Goal: Find specific page/section: Find specific page/section

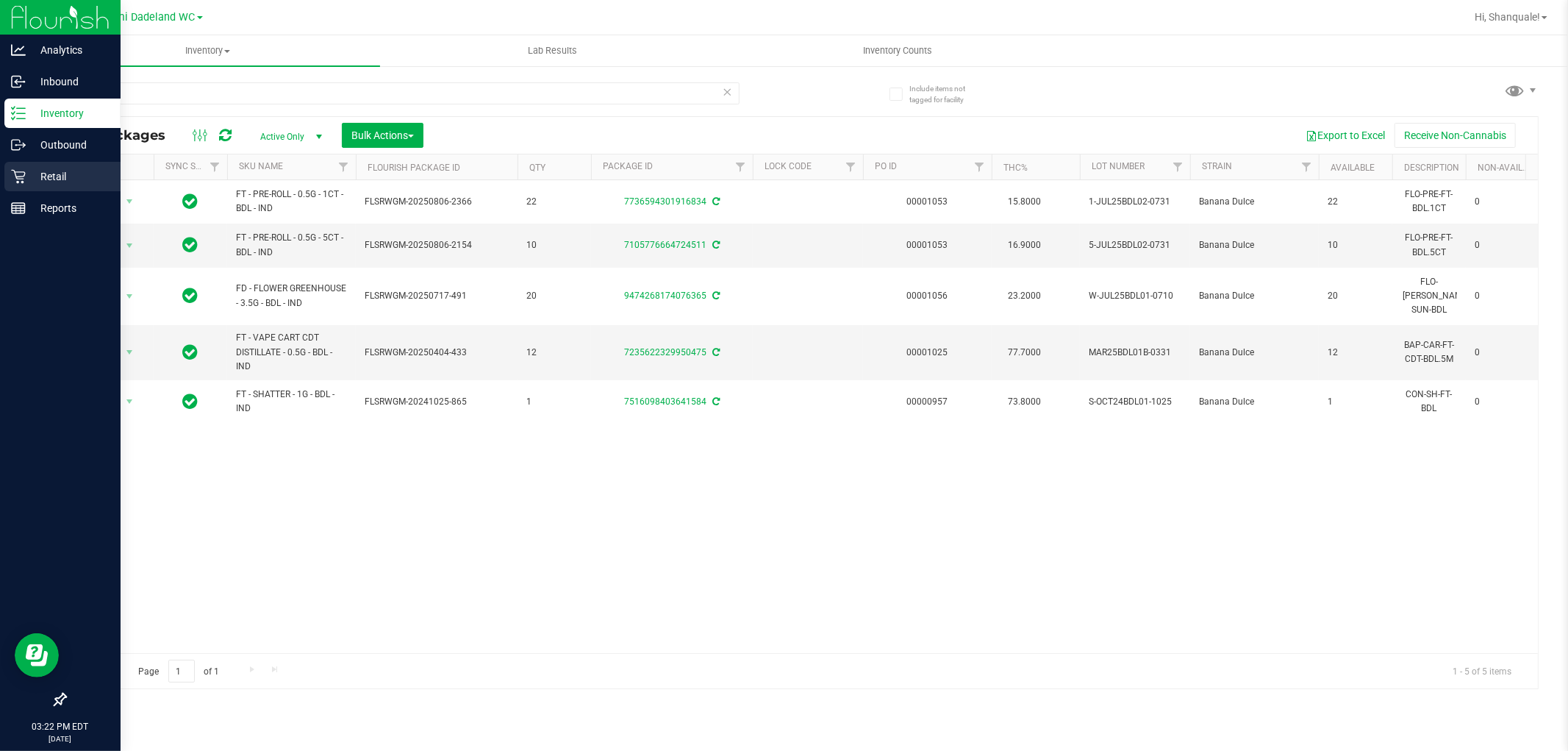
click at [9, 169] on div "Retail" at bounding box center [61, 176] width 116 height 30
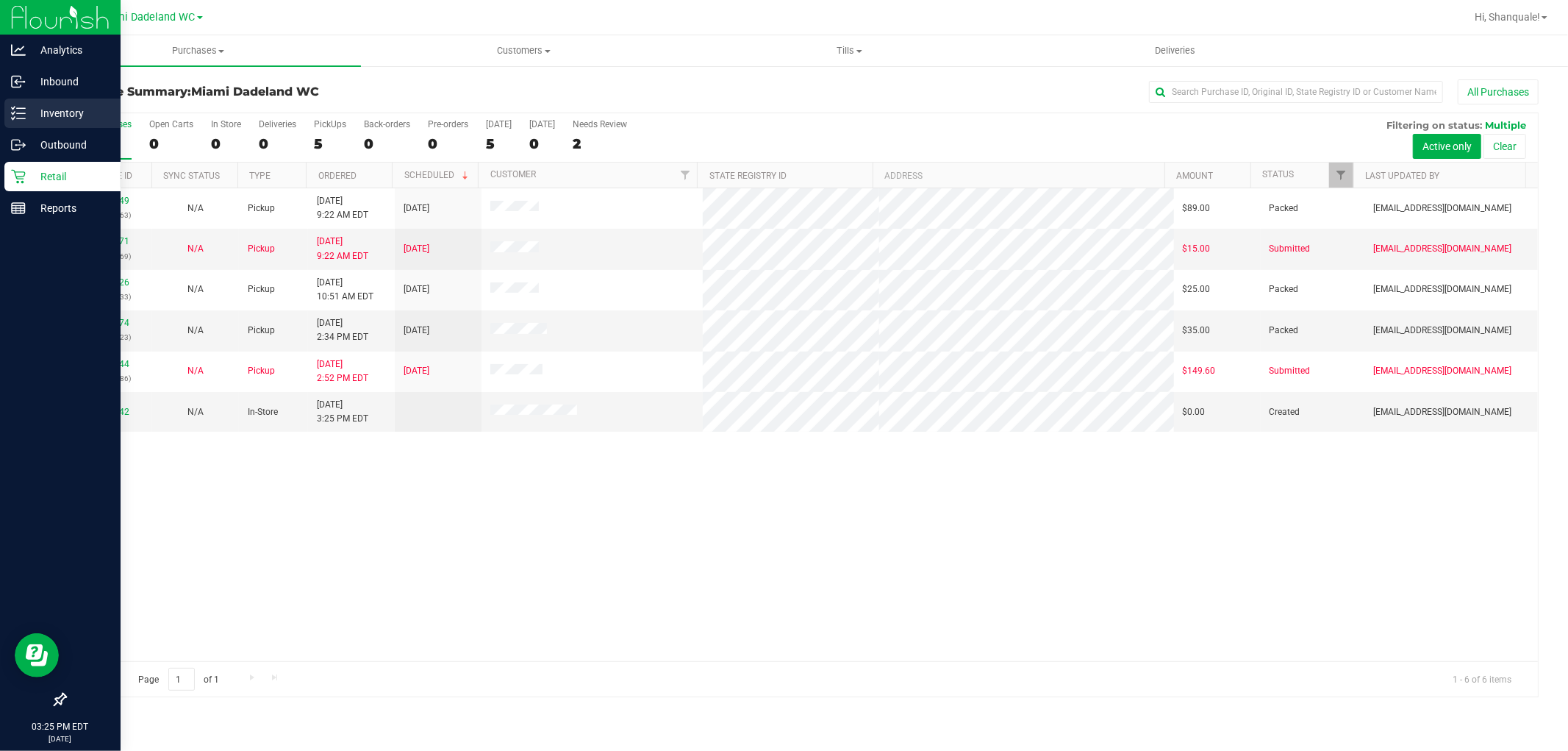
click at [72, 109] on p "Inventory" at bounding box center [69, 113] width 88 height 18
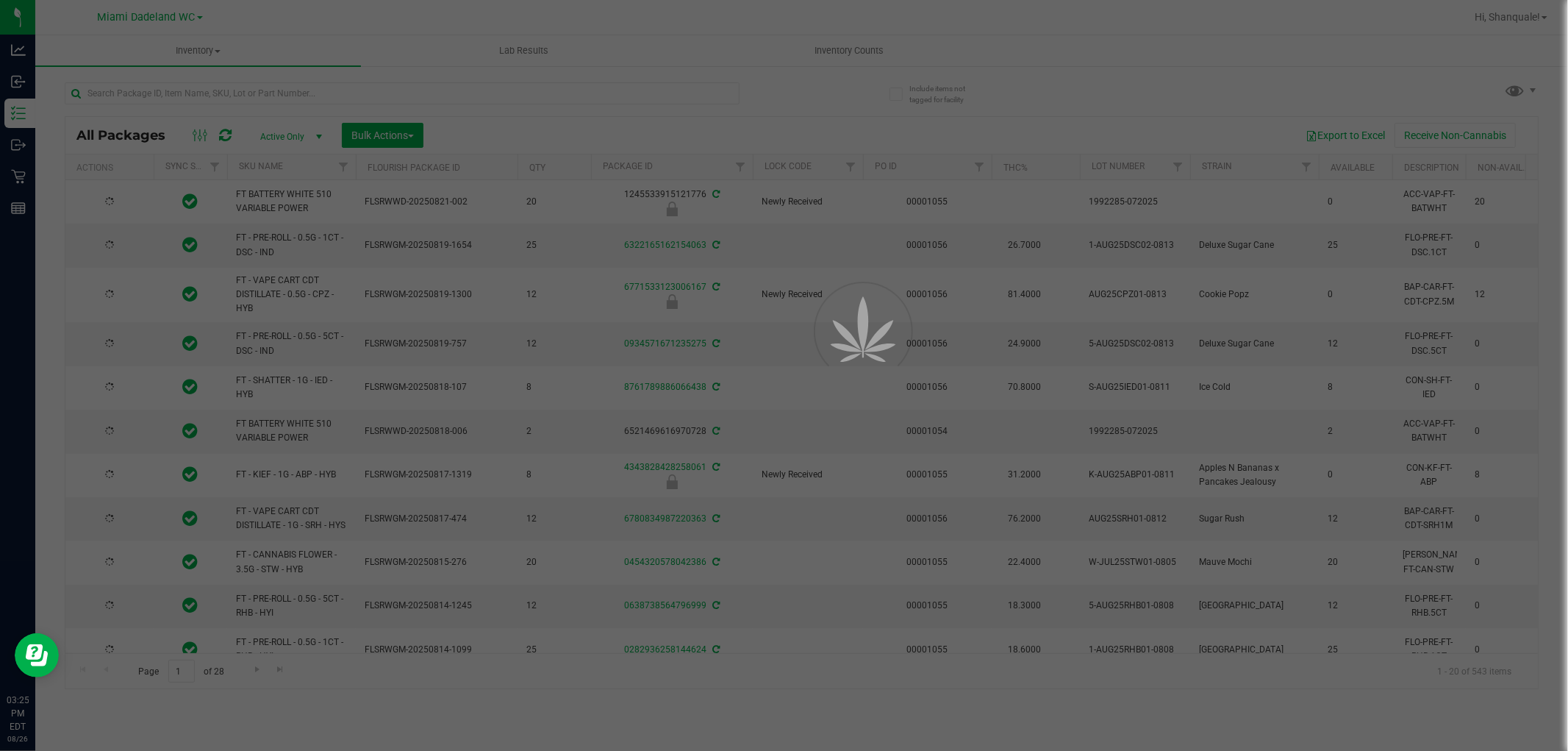
click at [317, 100] on div at bounding box center [784, 376] width 1568 height 751
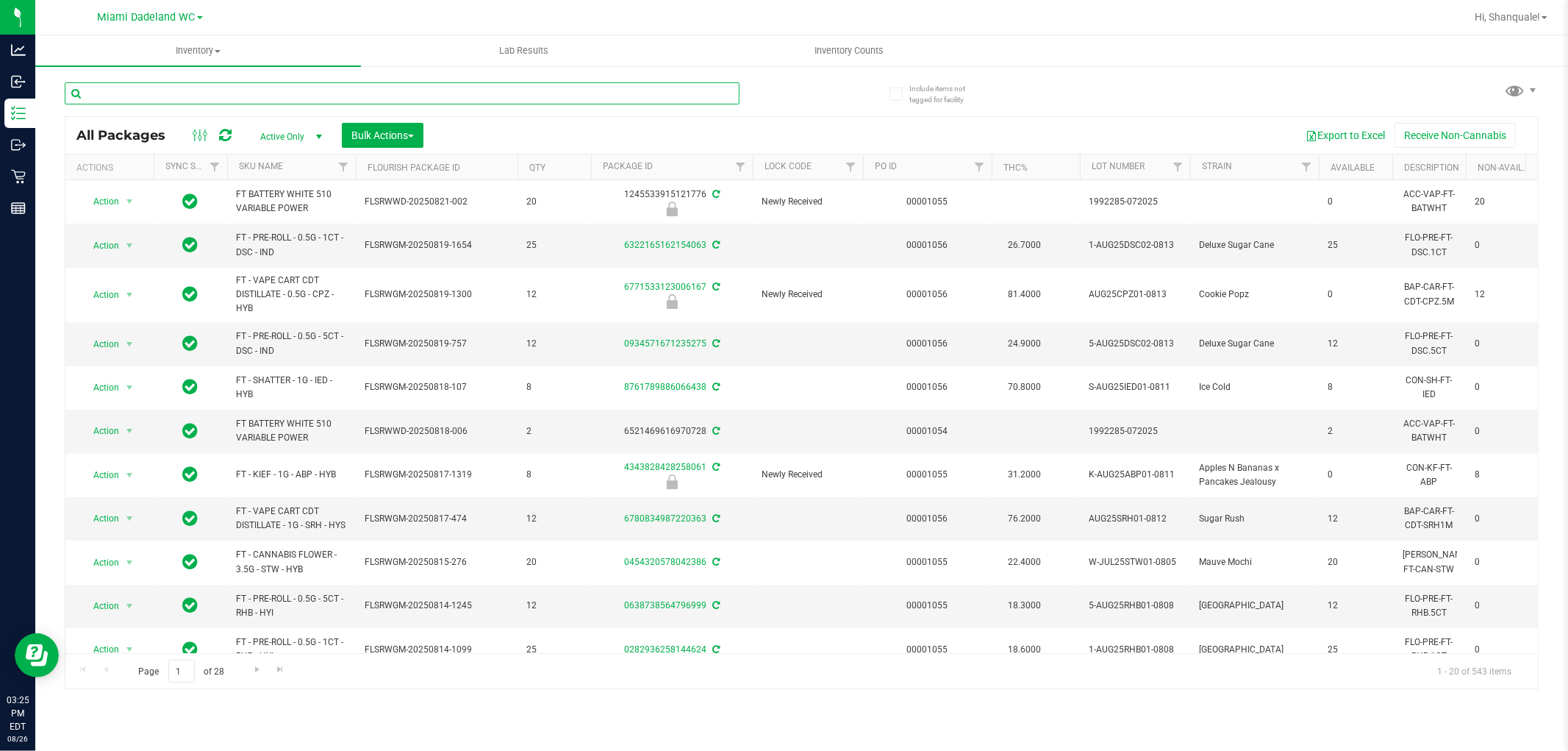
click at [312, 97] on input "text" at bounding box center [401, 93] width 675 height 22
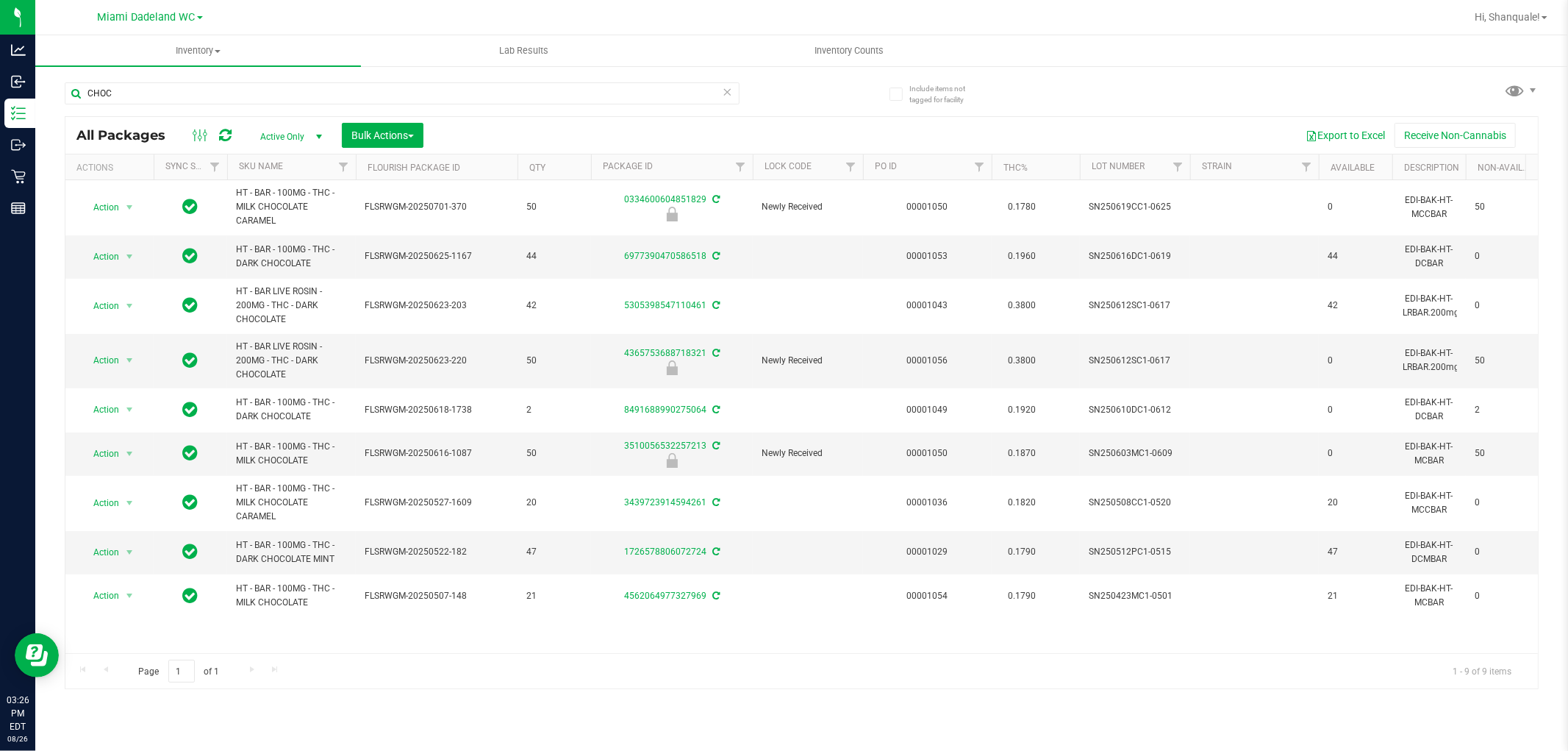
click at [296, 165] on th "SKU Name" at bounding box center [291, 167] width 129 height 26
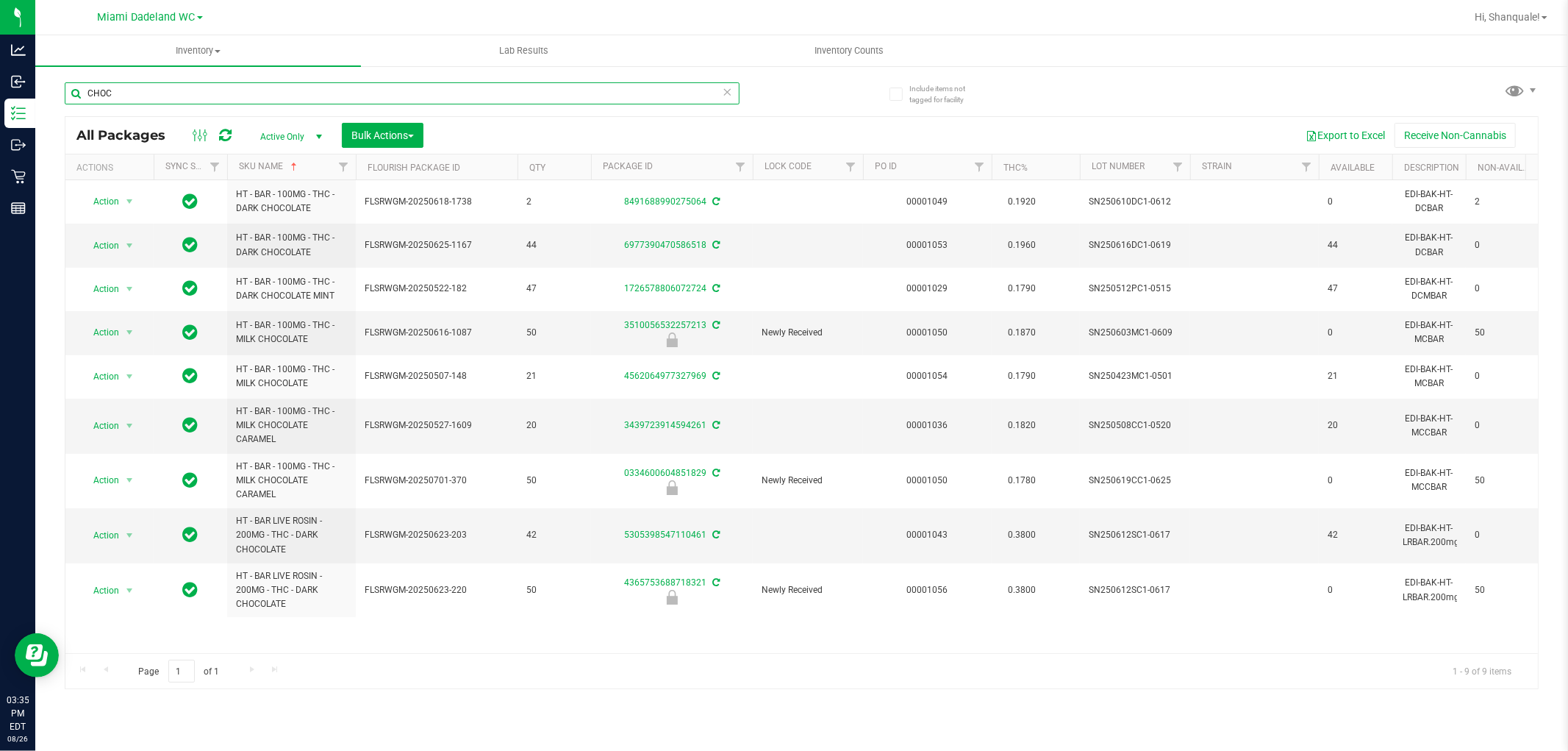
click at [157, 98] on input "CHOC" at bounding box center [401, 93] width 675 height 22
click at [156, 98] on input "CHOC" at bounding box center [401, 93] width 675 height 22
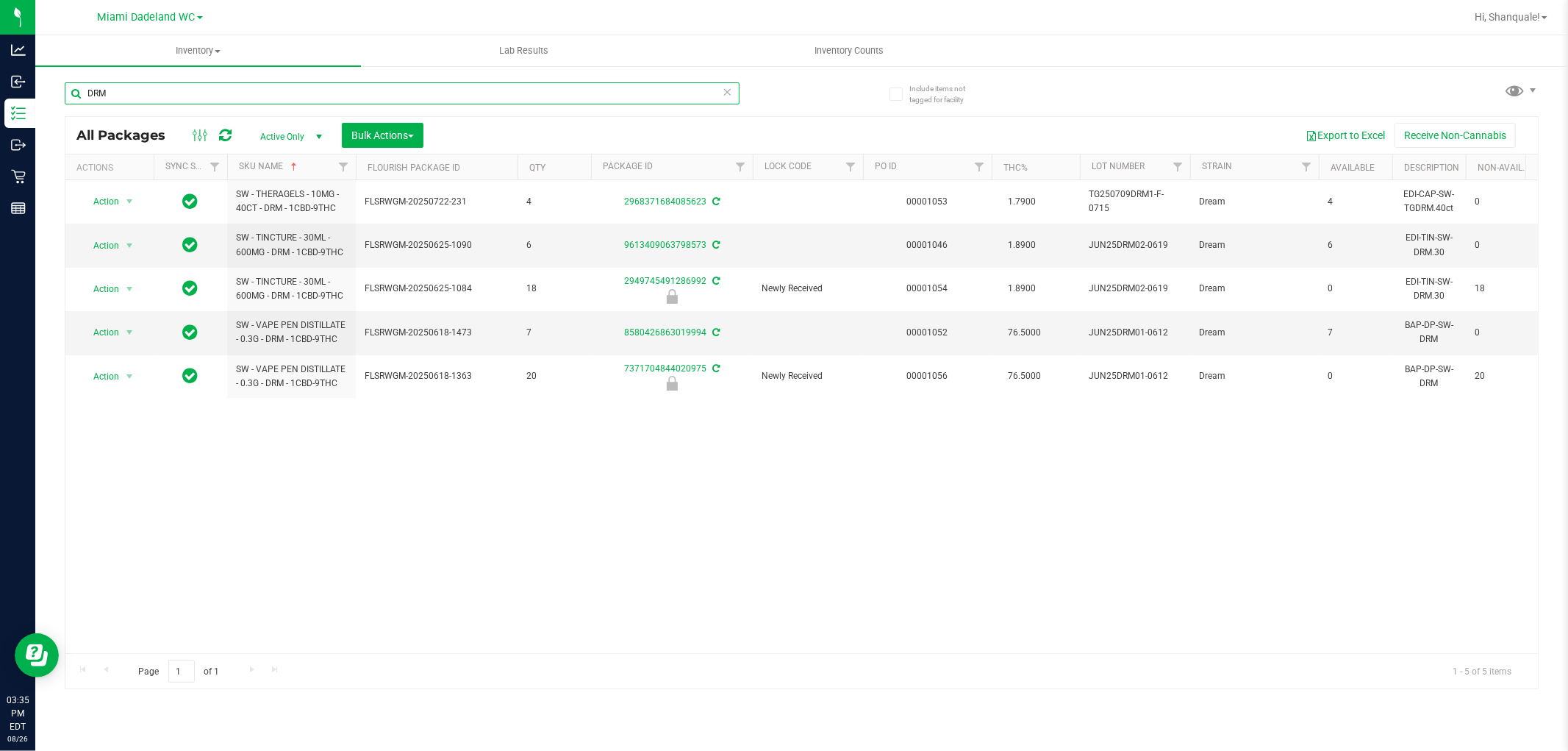
click at [228, 95] on input "DRM" at bounding box center [401, 93] width 675 height 22
type input "THERAGEL"
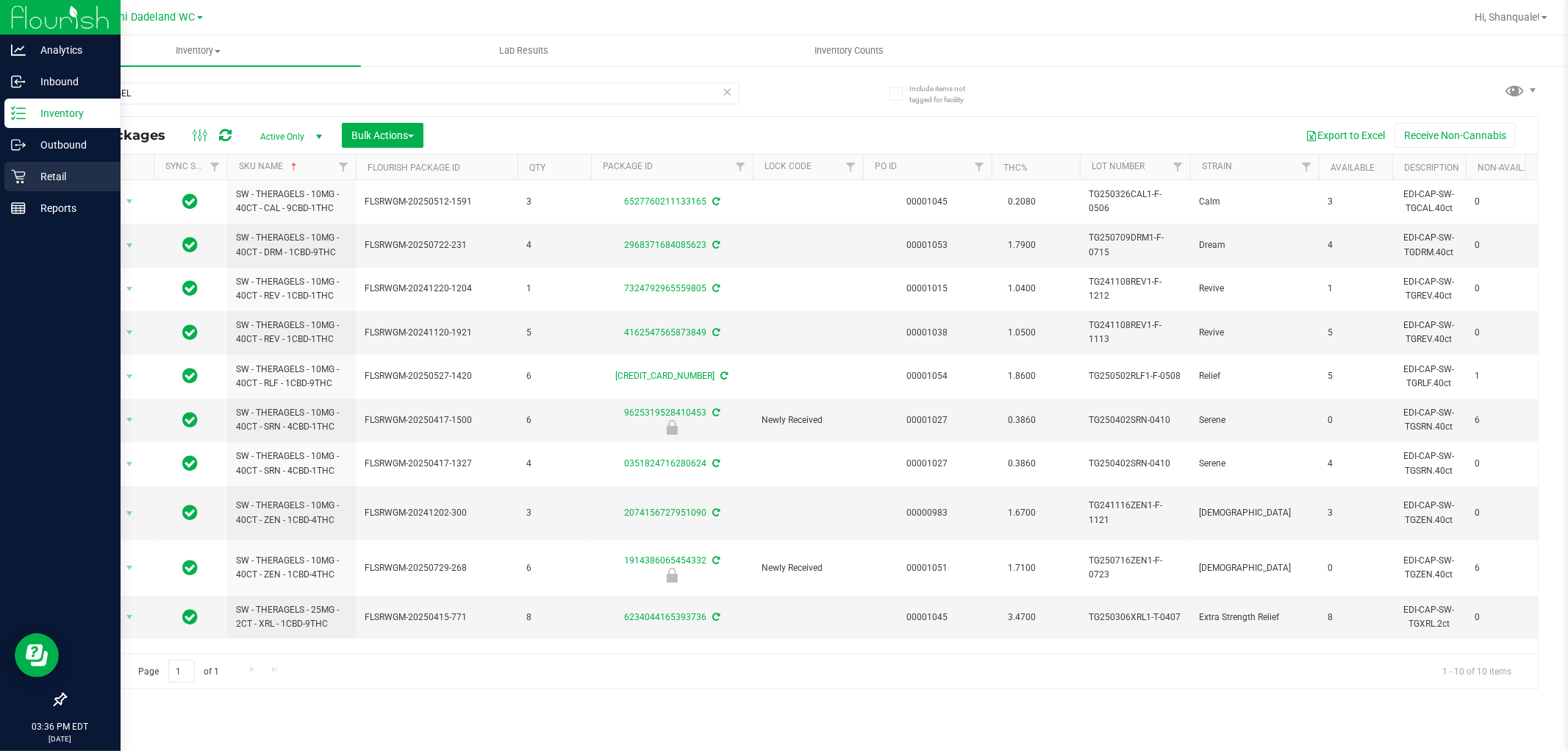
click at [16, 174] on icon at bounding box center [18, 176] width 15 height 15
